Goal: Task Accomplishment & Management: Use online tool/utility

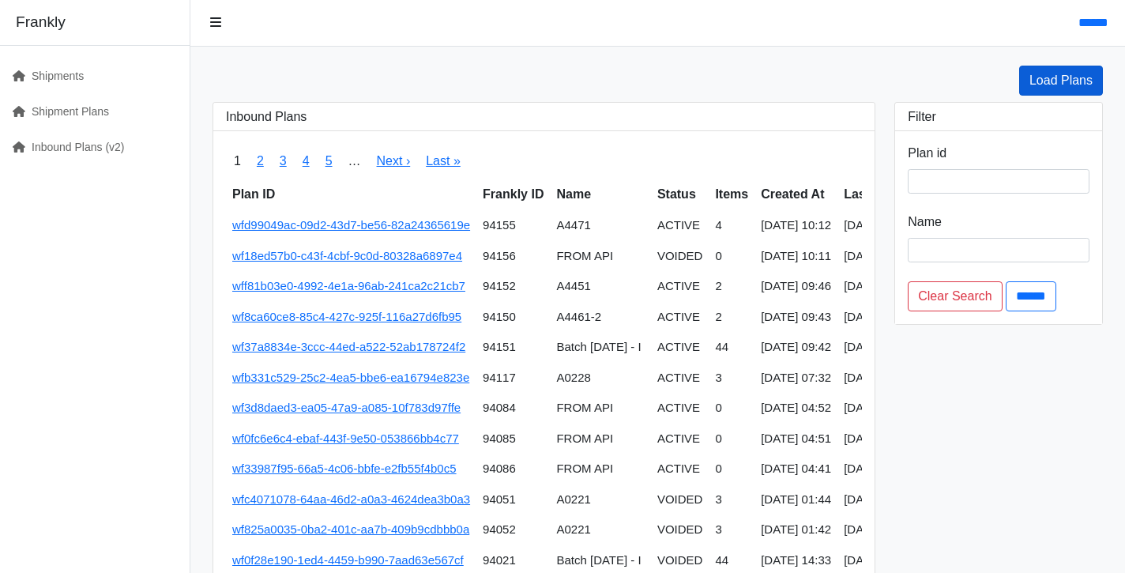
click at [1048, 88] on link "Load Plans" at bounding box center [1061, 81] width 84 height 30
click at [112, 134] on link "Inbound Plans (v2)" at bounding box center [88, 148] width 177 height 36
click at [111, 145] on link "Inbound Plans (v2)" at bounding box center [88, 148] width 177 height 36
click at [1063, 88] on link "Load Plans" at bounding box center [1061, 81] width 84 height 30
click at [78, 152] on link "Inbound Plans (v2)" at bounding box center [88, 148] width 177 height 36
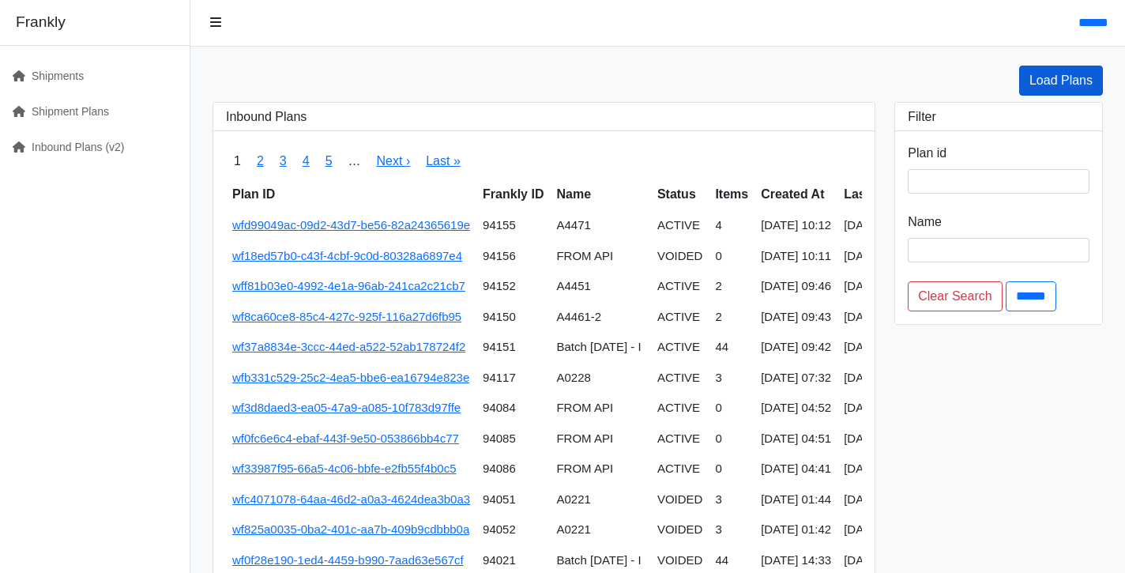
click at [1064, 81] on link "Load Plans" at bounding box center [1061, 81] width 84 height 30
click at [120, 162] on link "Inbound Plans (v2)" at bounding box center [88, 148] width 177 height 36
click at [106, 145] on link "Inbound Plans (v2)" at bounding box center [88, 148] width 177 height 36
click at [1030, 90] on link "Load Plans" at bounding box center [1061, 81] width 84 height 30
click at [580, 86] on div "Load Plans" at bounding box center [657, 81] width 909 height 30
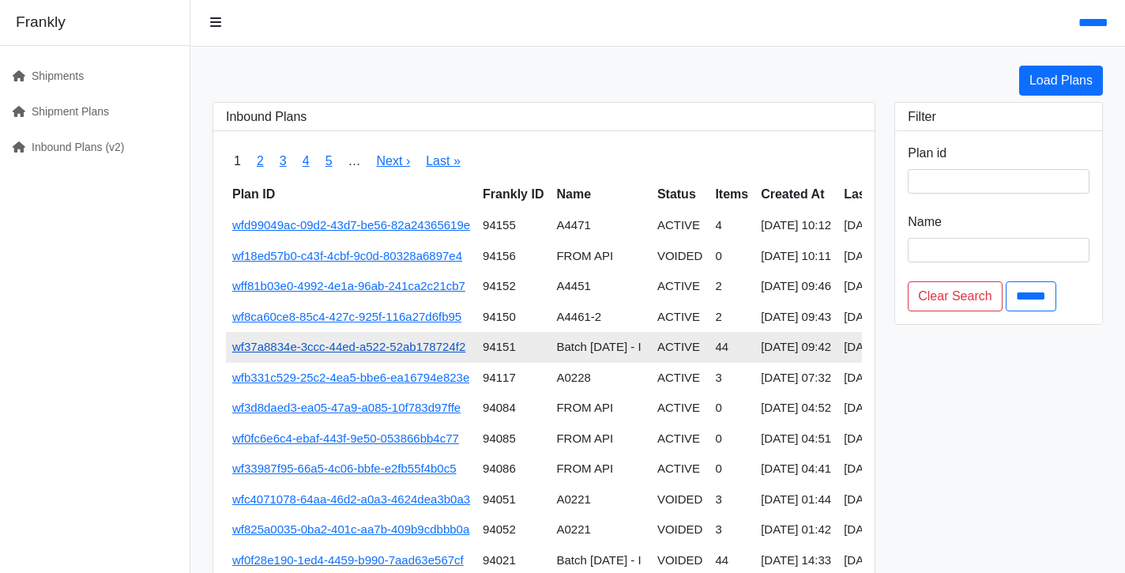
click at [445, 343] on link "wf37a8834e-3ccc-44ed-a522-52ab178724f2" at bounding box center [348, 346] width 233 height 13
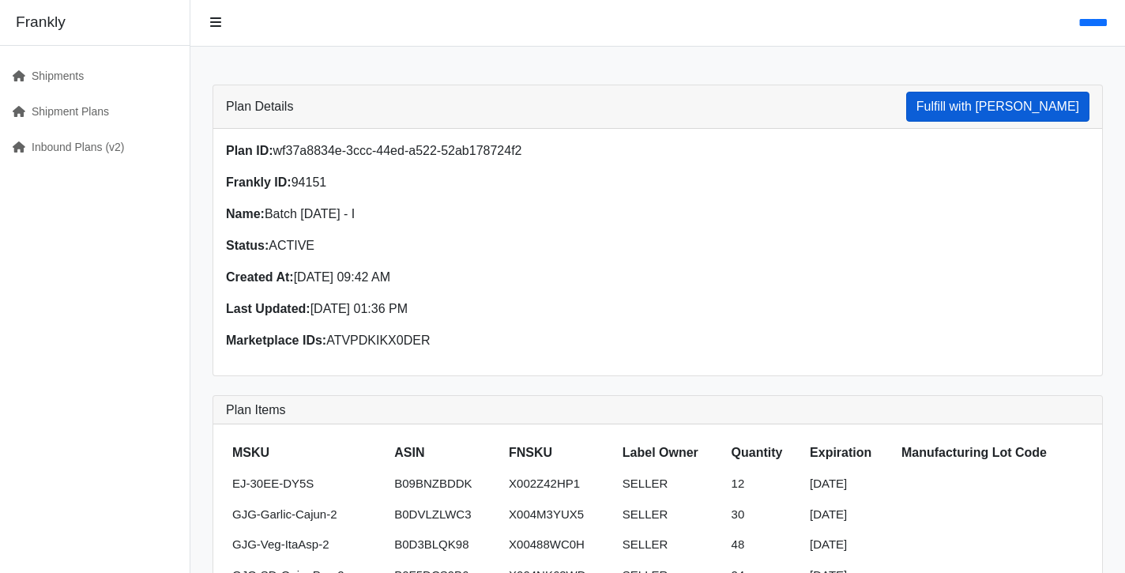
click at [1017, 110] on button "Fulfill with [PERSON_NAME]" at bounding box center [997, 107] width 183 height 30
